Goal: Information Seeking & Learning: Learn about a topic

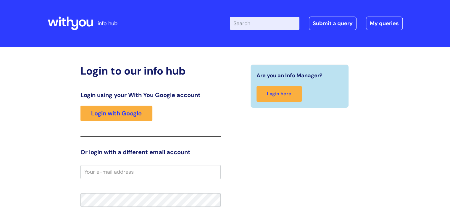
click at [243, 26] on input "Enter your search term here..." at bounding box center [265, 23] width 70 height 13
click at [121, 123] on div "Login using your With You Google account Login with Google" at bounding box center [151, 113] width 140 height 45
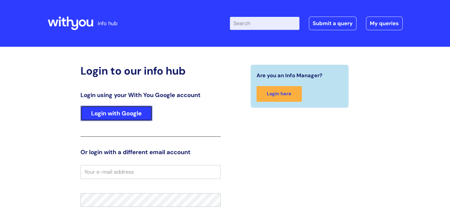
click at [120, 115] on link "Login with Google" at bounding box center [117, 113] width 72 height 15
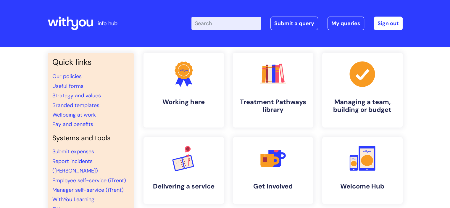
click at [237, 21] on input "Enter your search term here..." at bounding box center [227, 23] width 70 height 13
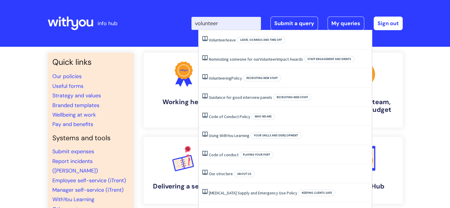
type input "volunteer"
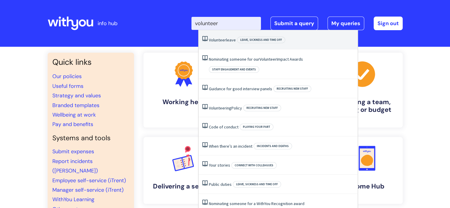
click at [223, 41] on span "Volunteer" at bounding box center [217, 39] width 17 height 5
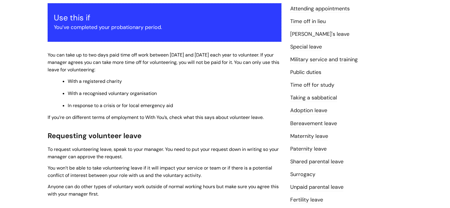
scroll to position [118, 0]
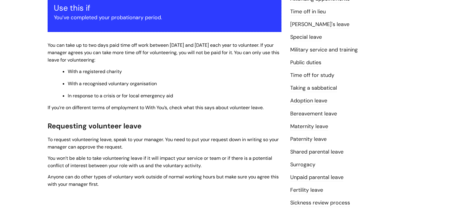
drag, startPoint x: 85, startPoint y: 76, endPoint x: 111, endPoint y: 74, distance: 26.1
click at [107, 75] on ul "With a registered charity With a recognised voluntary organisation In response …" at bounding box center [168, 83] width 228 height 32
drag, startPoint x: 93, startPoint y: 85, endPoint x: 165, endPoint y: 82, distance: 72.6
click at [165, 82] on p "With a recognised voluntary organisation" at bounding box center [175, 84] width 214 height 7
drag, startPoint x: 84, startPoint y: 97, endPoint x: 176, endPoint y: 94, distance: 92.4
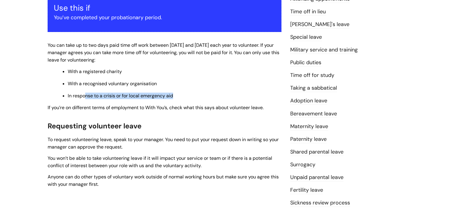
click at [176, 94] on p "In response to a crisis or for local emergency aid" at bounding box center [175, 96] width 214 height 7
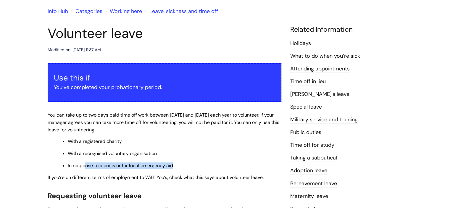
scroll to position [59, 0]
